Goal: Navigation & Orientation: Find specific page/section

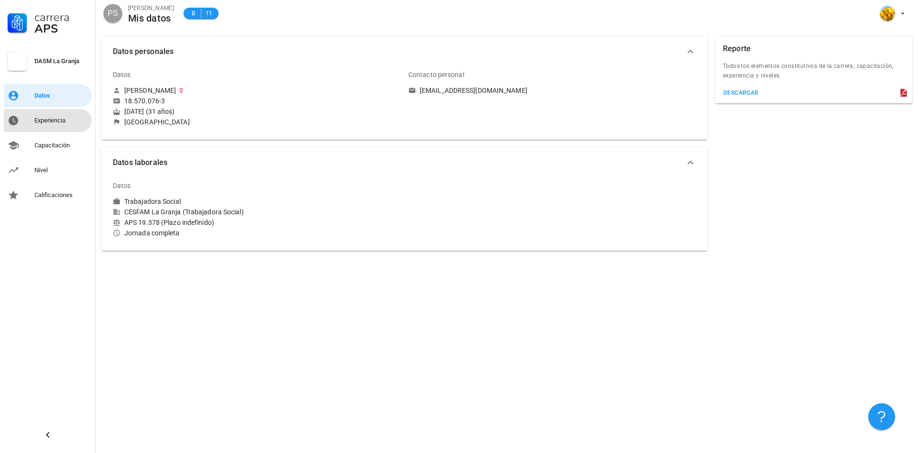
click at [67, 123] on div "Experiencia" at bounding box center [61, 121] width 54 height 8
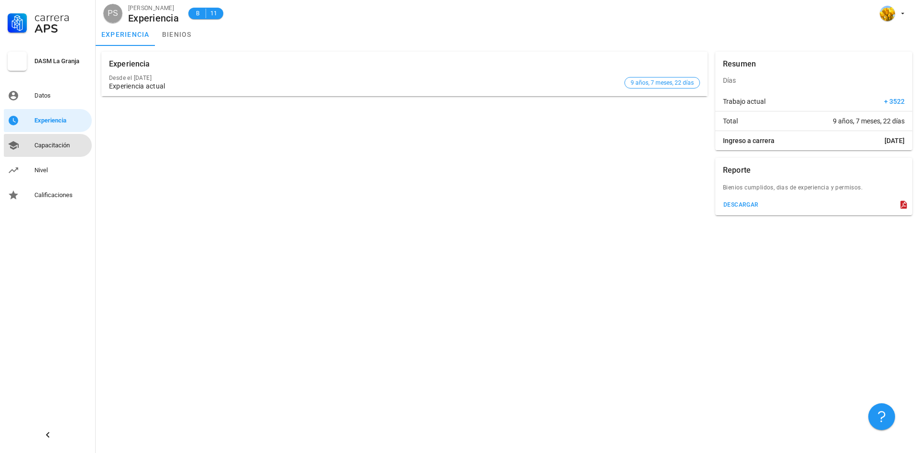
click at [65, 145] on div "Capacitación" at bounding box center [61, 146] width 54 height 8
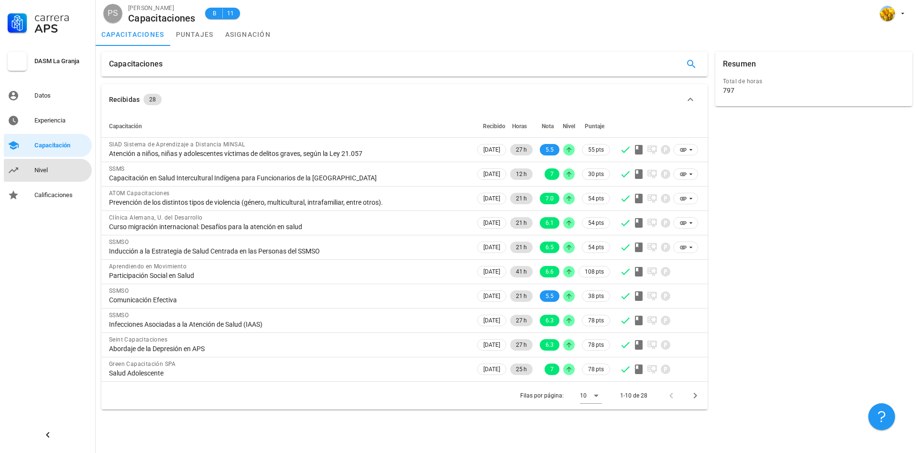
click at [58, 164] on div "Nivel" at bounding box center [61, 170] width 54 height 15
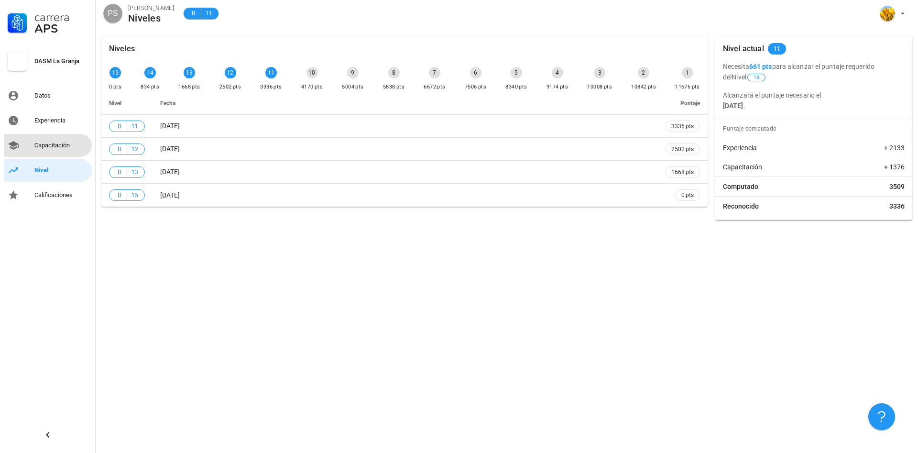
click at [64, 149] on div "Capacitación" at bounding box center [61, 146] width 54 height 8
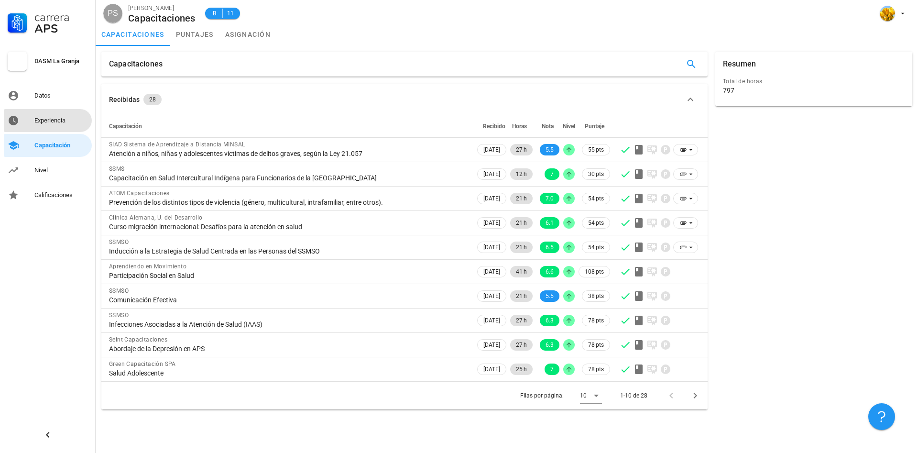
click at [64, 115] on div "Experiencia" at bounding box center [61, 120] width 54 height 15
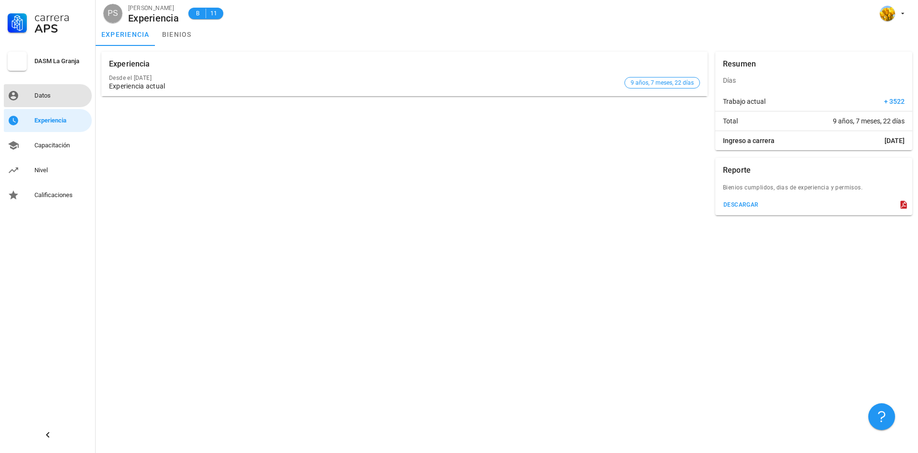
click at [65, 96] on div "Datos" at bounding box center [61, 96] width 54 height 8
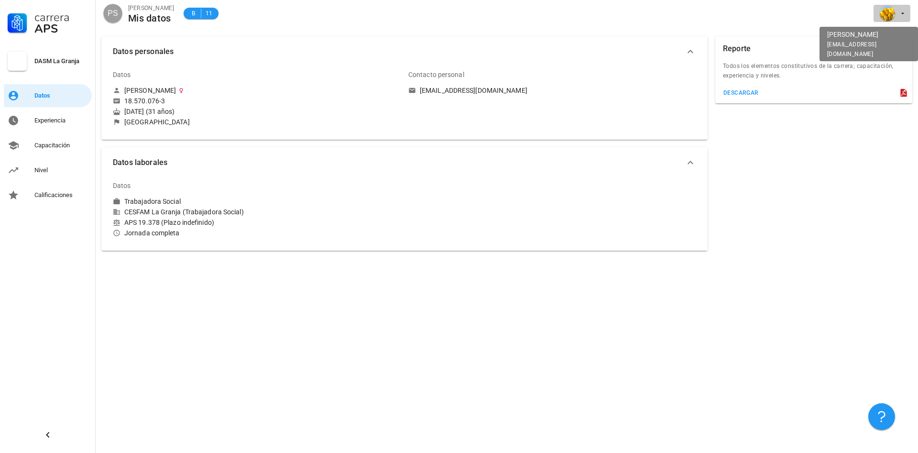
click at [900, 12] on icon "button" at bounding box center [903, 14] width 8 height 8
click at [875, 38] on link "Salir" at bounding box center [883, 37] width 57 height 23
